Goal: Book appointment/travel/reservation

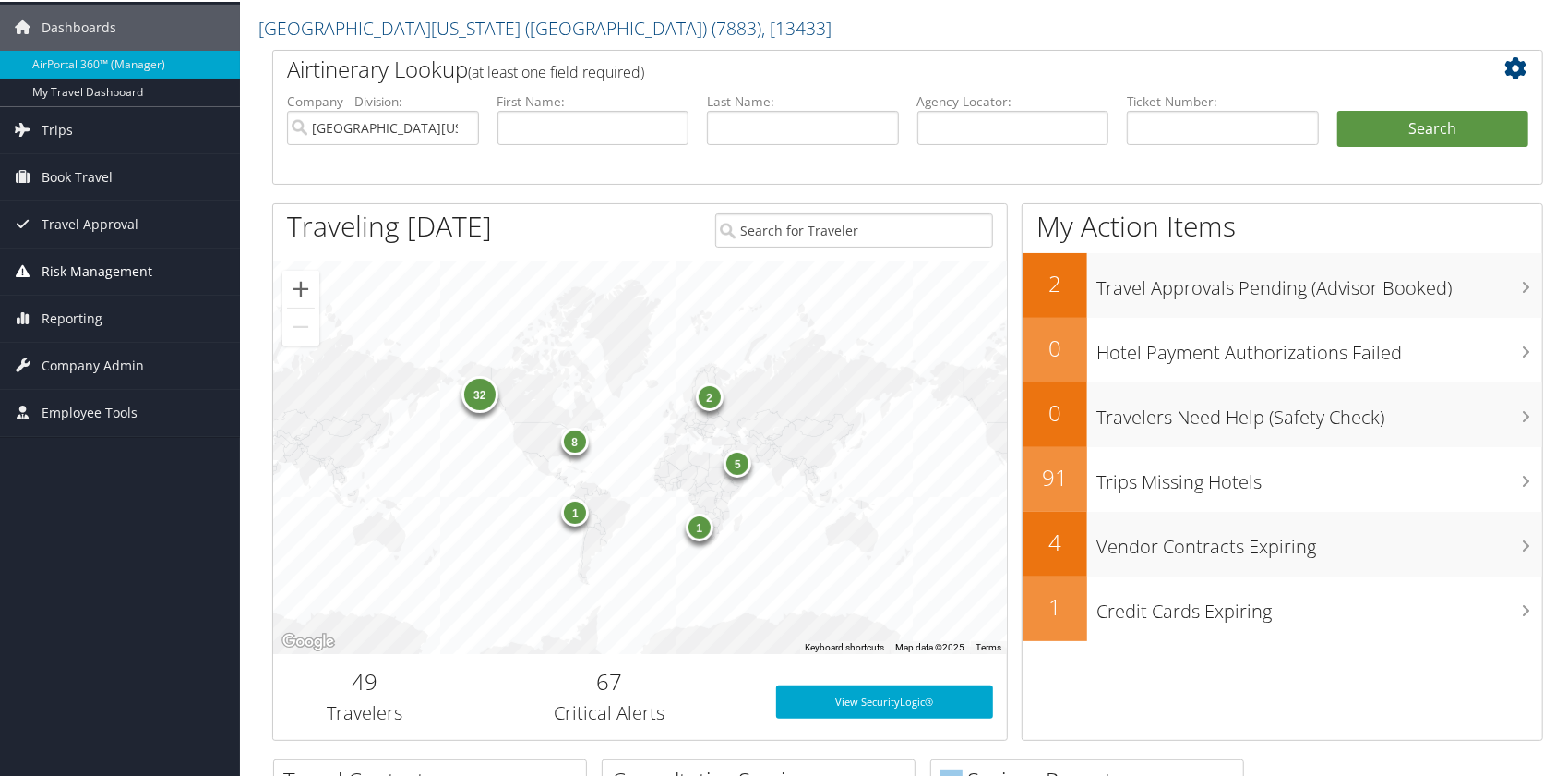
scroll to position [92, 0]
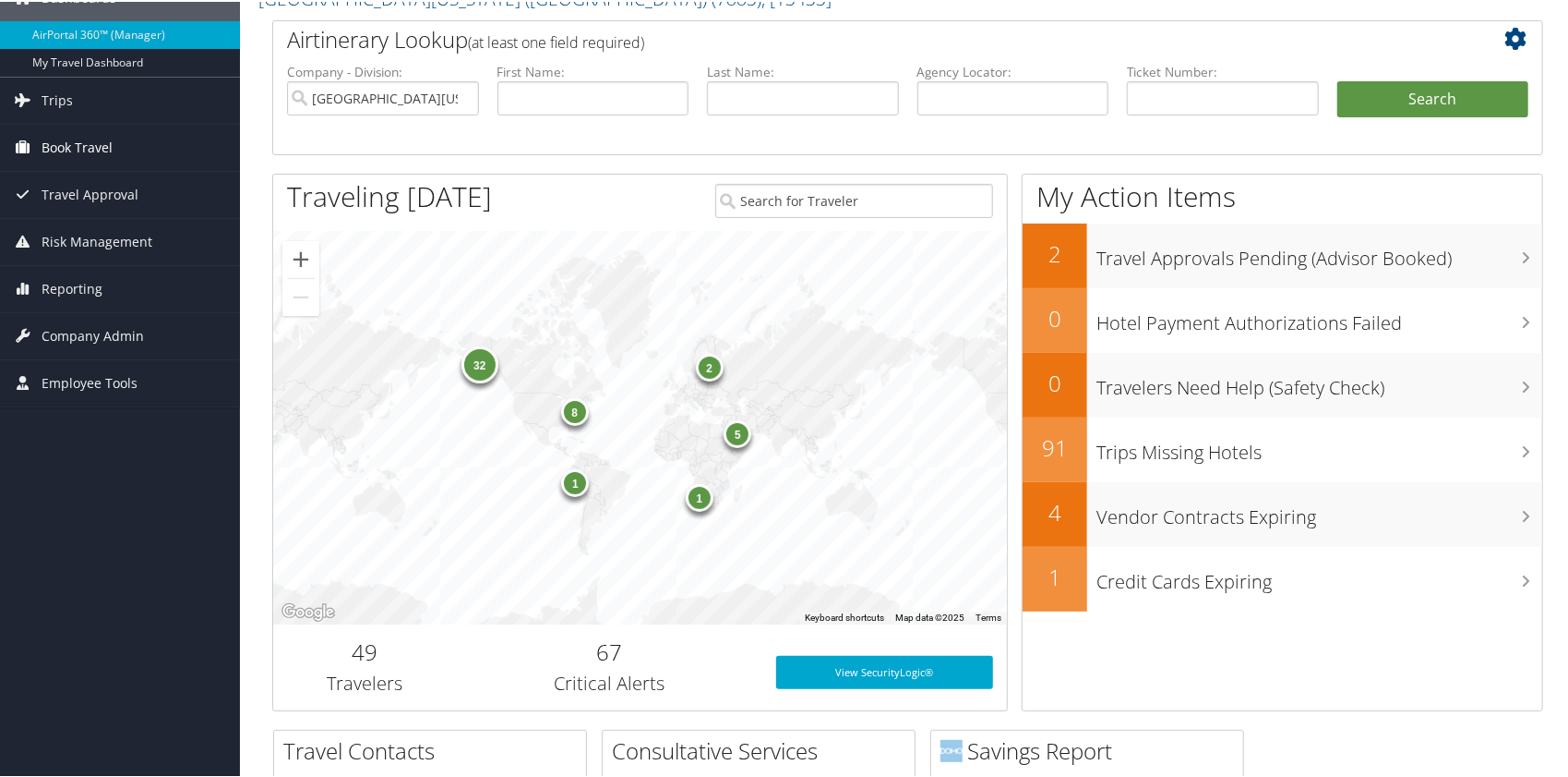
click at [91, 141] on span "Book Travel" at bounding box center [77, 146] width 71 height 47
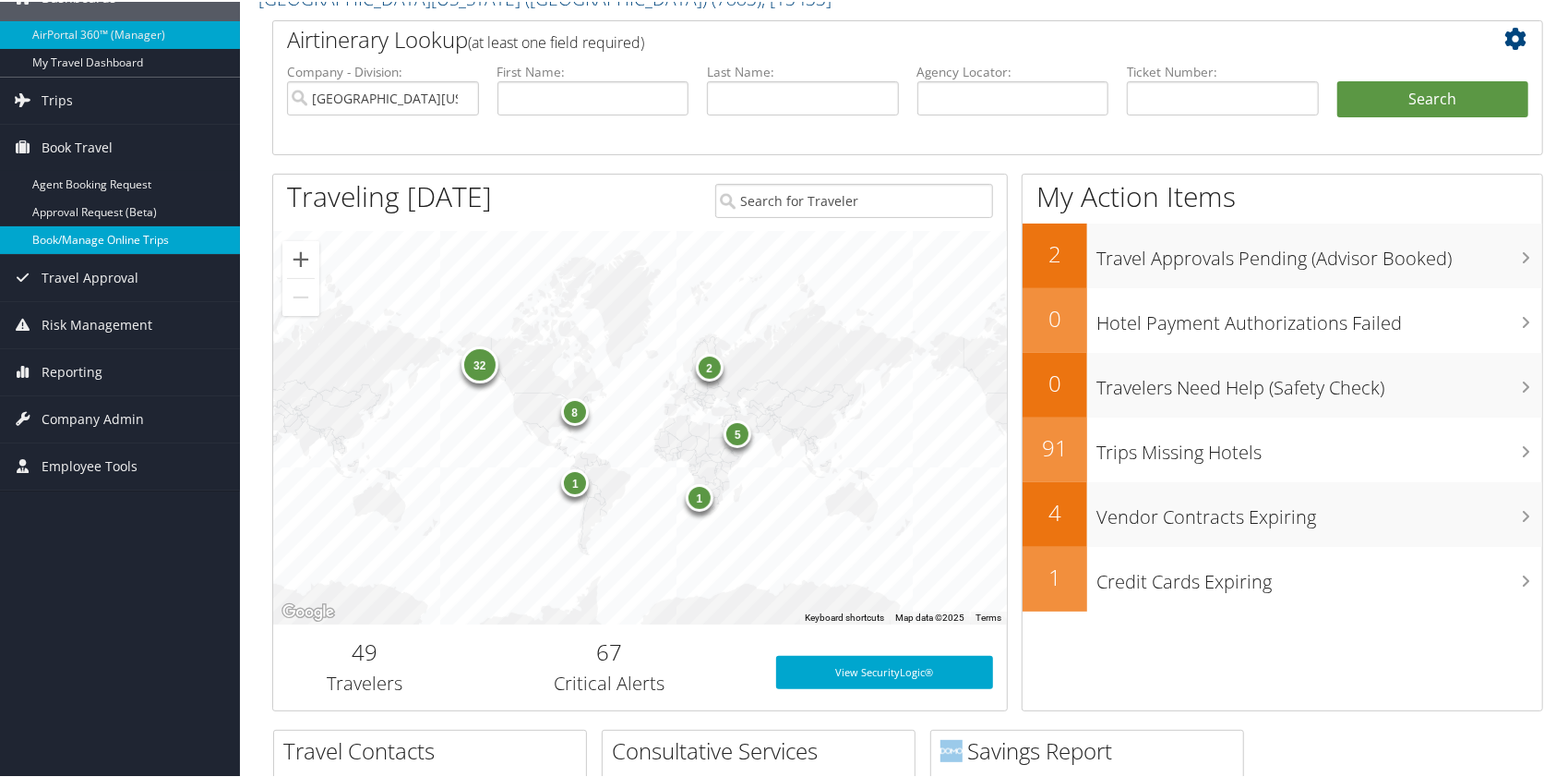
click at [152, 237] on link "Book/Manage Online Trips" at bounding box center [119, 239] width 240 height 28
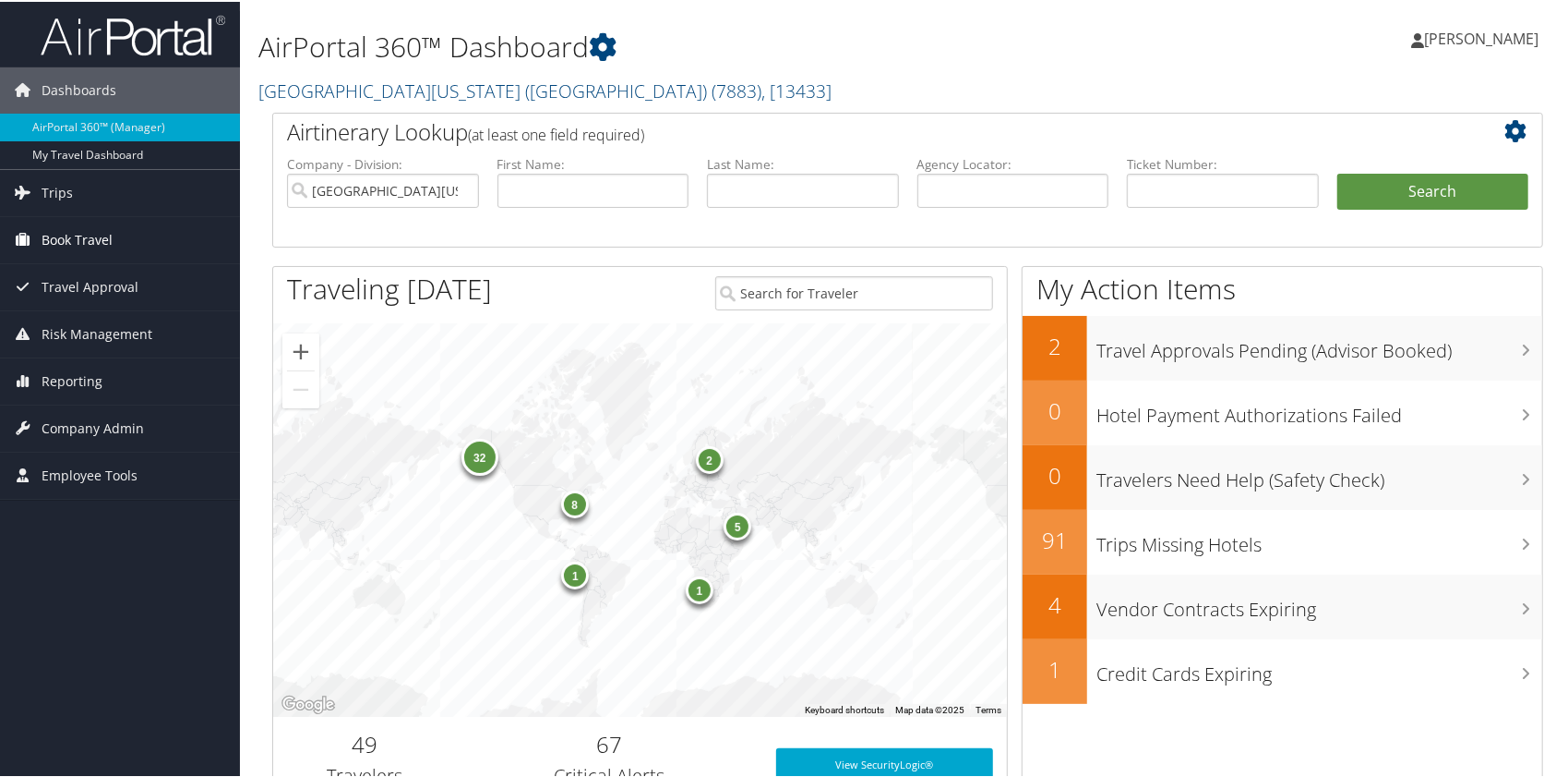
click at [89, 231] on span "Book Travel" at bounding box center [77, 239] width 71 height 47
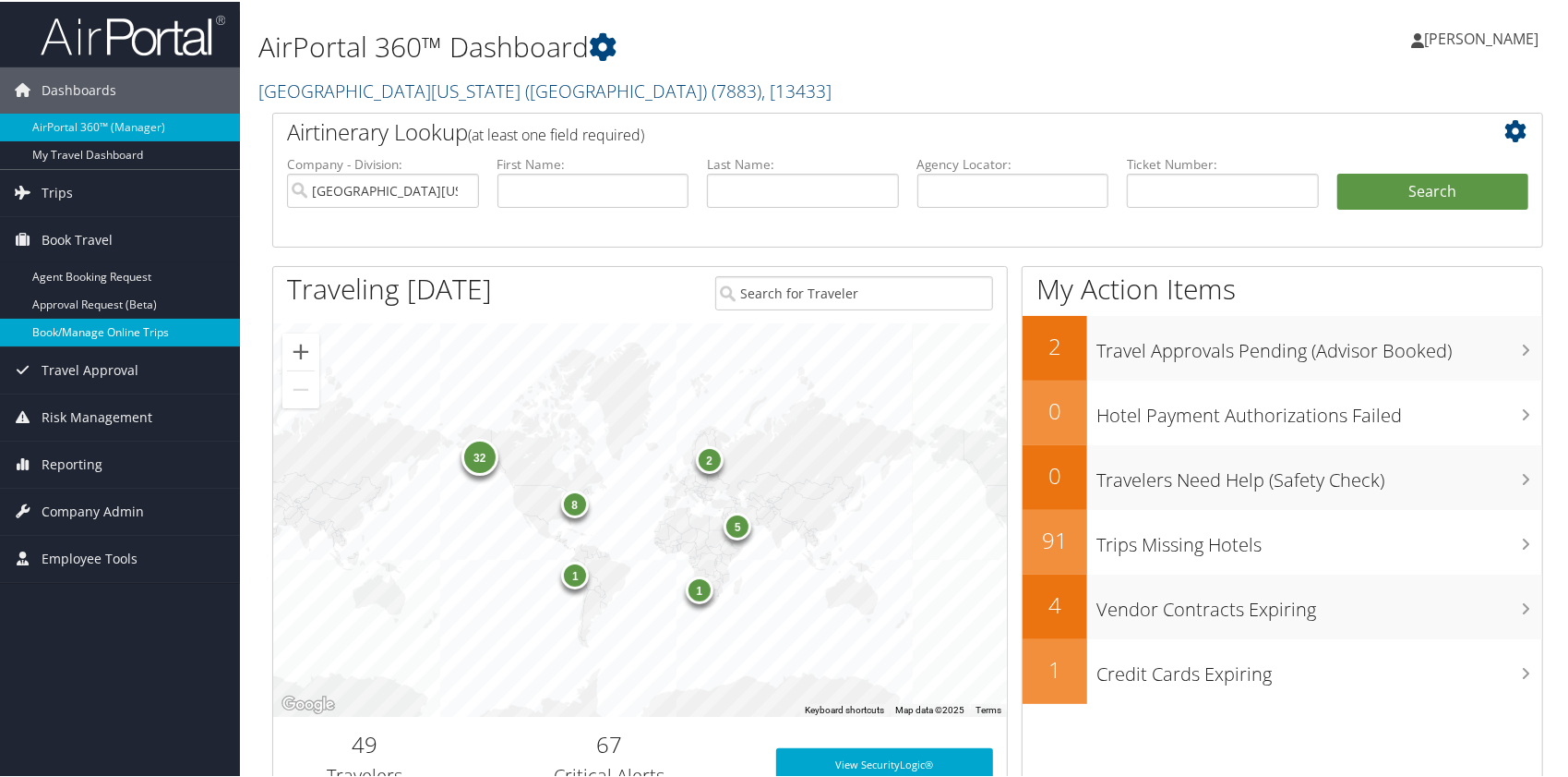
click at [105, 326] on link "Book/Manage Online Trips" at bounding box center [119, 331] width 240 height 28
